Goal: Task Accomplishment & Management: Use online tool/utility

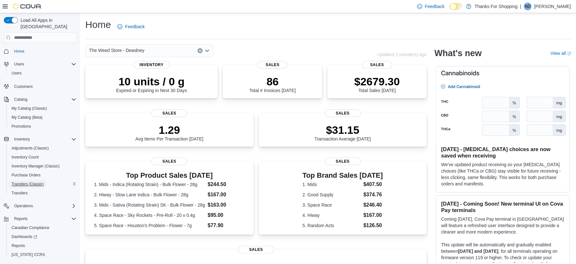
click at [25, 182] on span "Transfers (Classic)" at bounding box center [28, 184] width 32 height 5
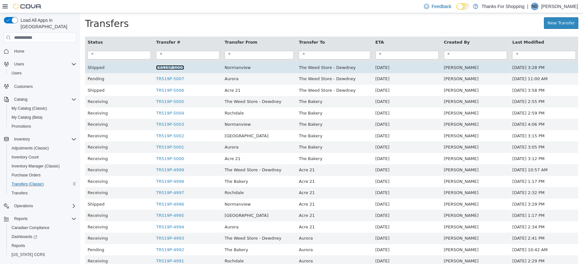
click at [168, 69] on link "TR519P-5009" at bounding box center [170, 67] width 28 height 5
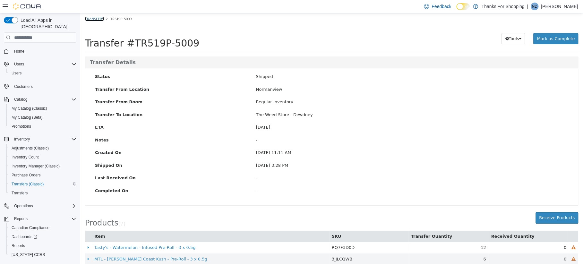
click at [93, 19] on link "Transfers" at bounding box center [94, 18] width 19 height 5
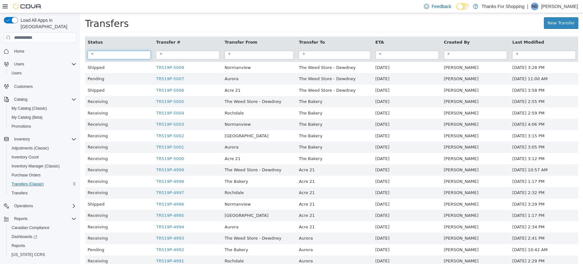
click at [119, 57] on input "search" at bounding box center [119, 55] width 63 height 9
click at [250, 53] on input "search" at bounding box center [259, 55] width 69 height 9
click at [311, 54] on input "search" at bounding box center [334, 55] width 71 height 9
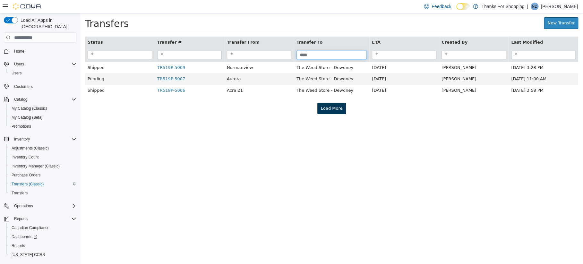
type input "****"
click at [332, 110] on button "Load More" at bounding box center [331, 109] width 29 height 12
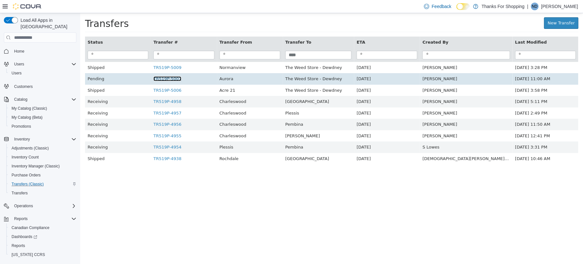
click at [174, 79] on link "TR519P-5007" at bounding box center [167, 78] width 28 height 5
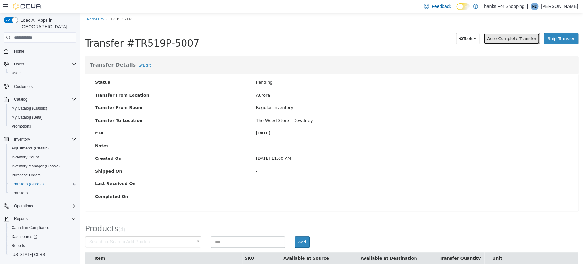
click at [500, 36] on span "Auto Complete Transfer" at bounding box center [511, 38] width 49 height 5
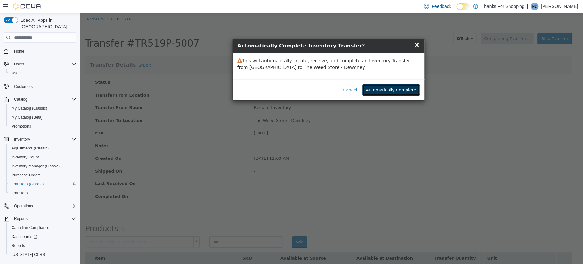
click at [396, 88] on button "Automatically Complete" at bounding box center [390, 90] width 57 height 12
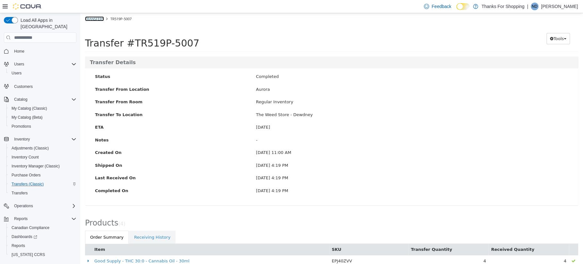
click at [93, 18] on link "Transfers" at bounding box center [94, 18] width 19 height 5
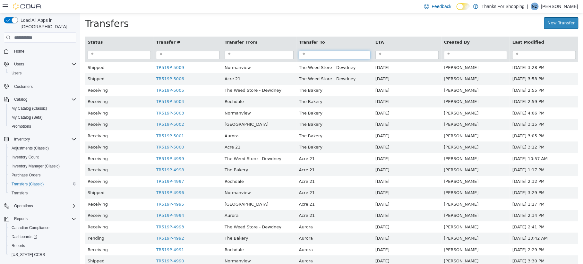
click at [331, 55] on input "search" at bounding box center [334, 55] width 71 height 9
type input "*"
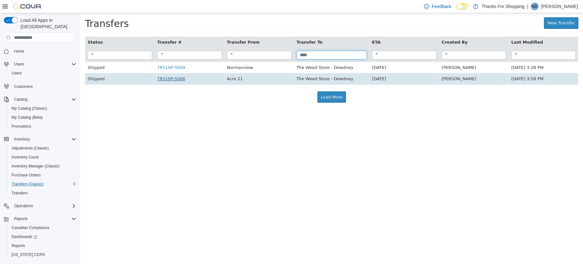
type input "****"
click at [167, 81] on link "TR519P-5006" at bounding box center [171, 78] width 28 height 5
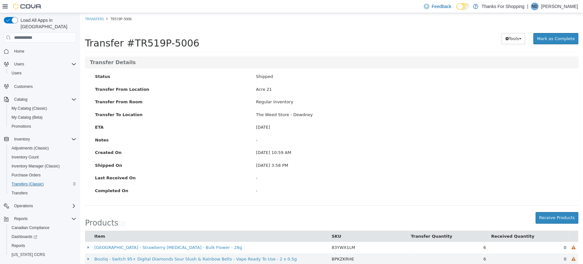
scroll to position [7, 0]
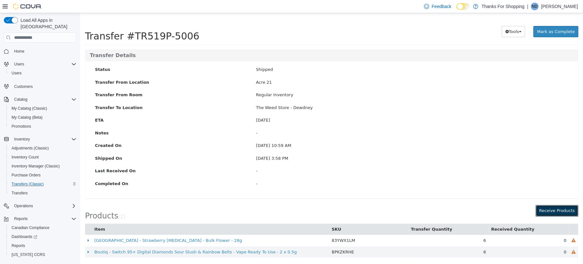
click at [552, 209] on button "Receive Products" at bounding box center [556, 211] width 43 height 12
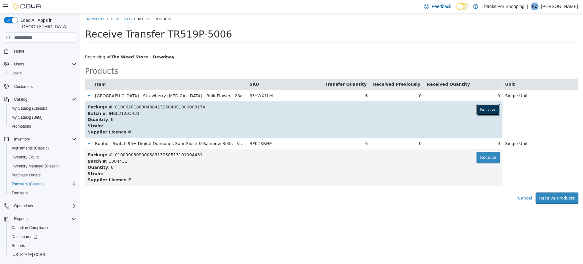
click at [488, 110] on button "Receive" at bounding box center [487, 110] width 23 height 12
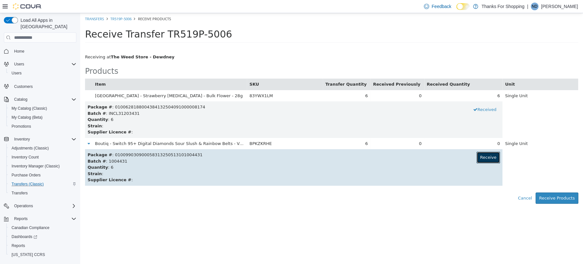
click at [487, 156] on button "Receive" at bounding box center [487, 158] width 23 height 12
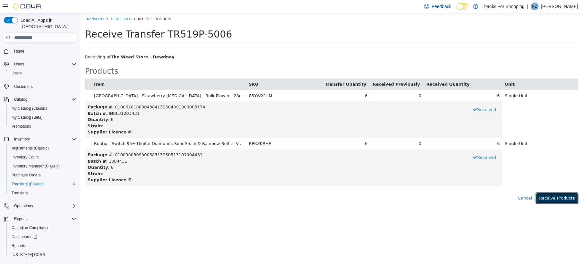
click at [553, 198] on button "Receive Products" at bounding box center [556, 198] width 43 height 12
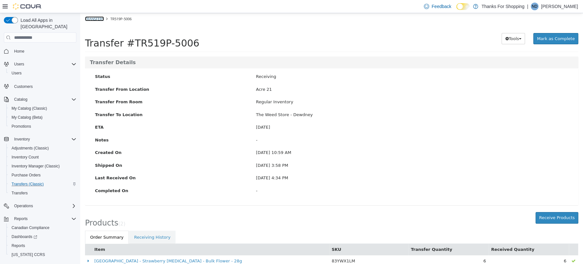
click at [92, 17] on link "Transfers" at bounding box center [94, 18] width 19 height 5
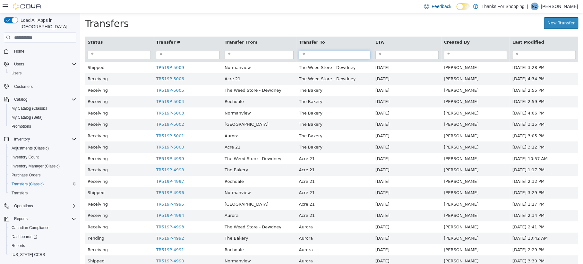
click at [350, 55] on input "search" at bounding box center [334, 55] width 71 height 9
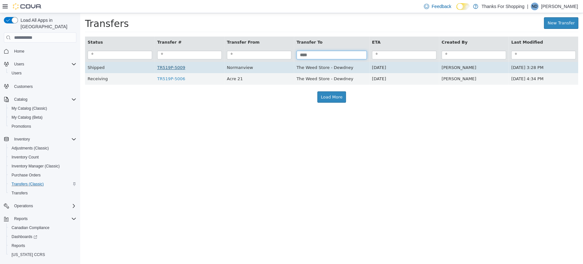
type input "****"
click at [169, 70] on link "TR519P-5009" at bounding box center [171, 67] width 28 height 5
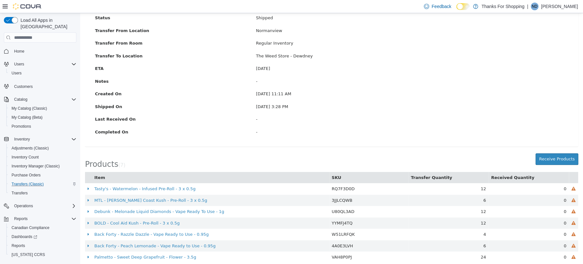
scroll to position [64, 0]
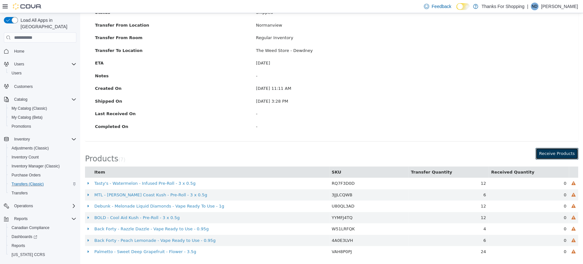
click at [553, 152] on button "Receive Products" at bounding box center [556, 154] width 43 height 12
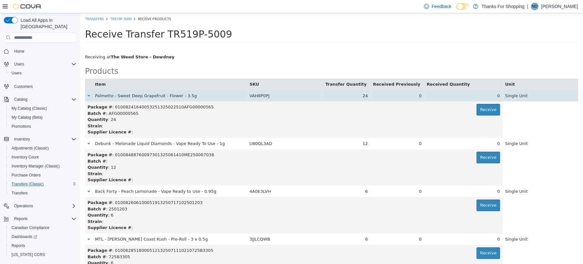
click at [489, 97] on div "0" at bounding box center [463, 96] width 73 height 6
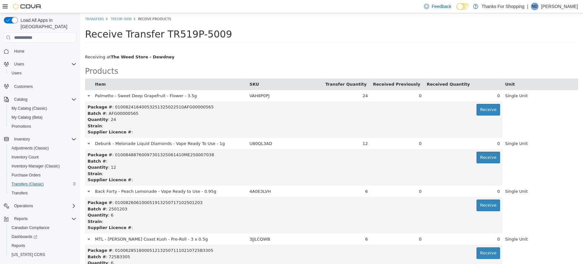
drag, startPoint x: 156, startPoint y: 31, endPoint x: 217, endPoint y: 35, distance: 61.7
click at [217, 35] on div "Receive Transfer TR519P-5009" at bounding box center [324, 34] width 479 height 11
copy span "TR519P-5009"
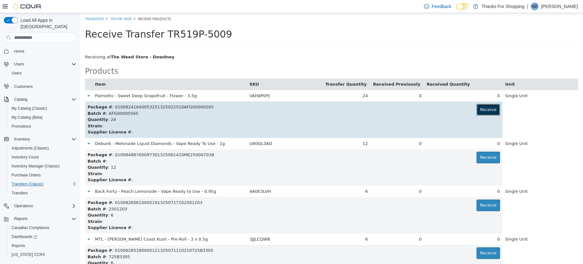
click at [480, 107] on button "Receive" at bounding box center [487, 110] width 23 height 12
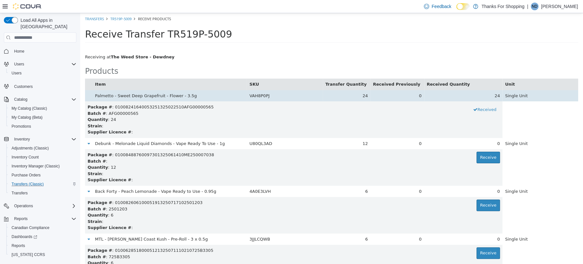
click at [488, 93] on div "24" at bounding box center [463, 96] width 73 height 6
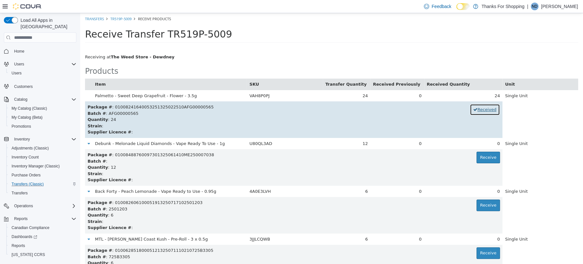
click at [486, 109] on button "Received" at bounding box center [485, 110] width 30 height 12
